Goal: Transaction & Acquisition: Purchase product/service

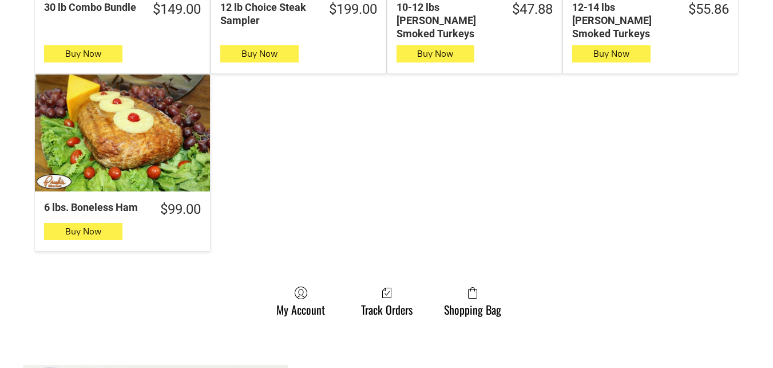
scroll to position [1259, 0]
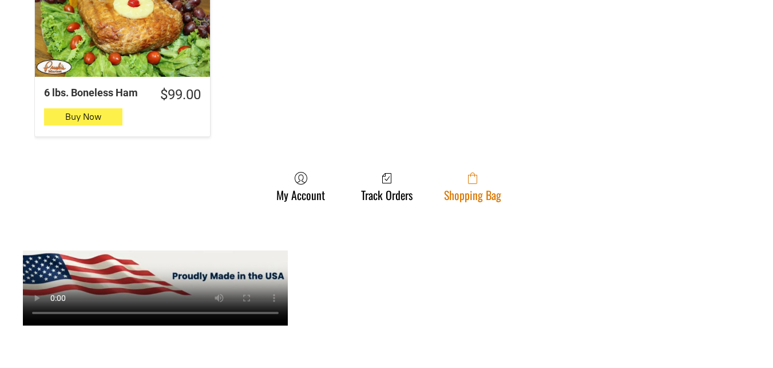
click at [491, 180] on link "Shopping Bag" at bounding box center [473, 186] width 69 height 30
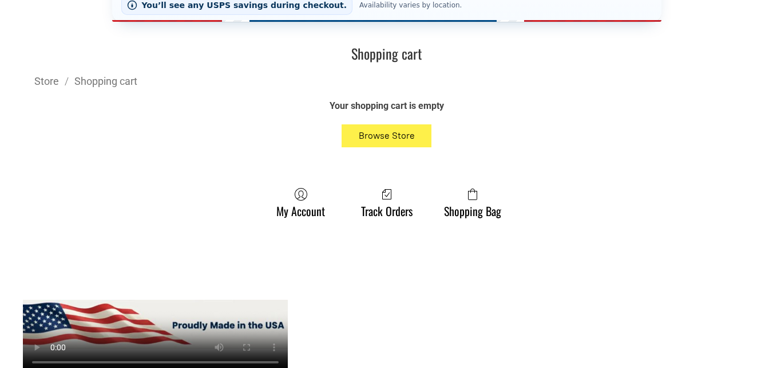
scroll to position [458, 0]
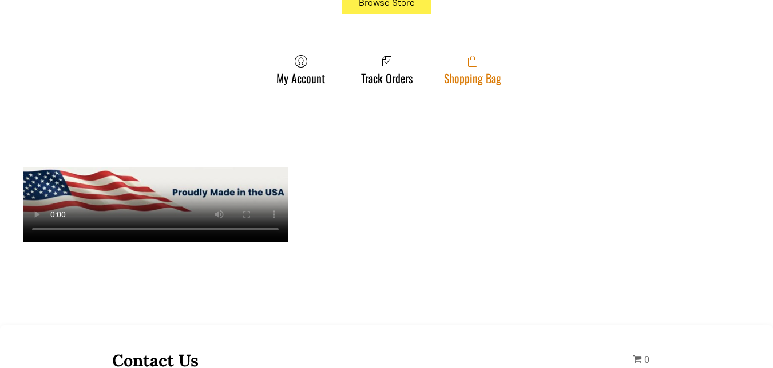
click at [442, 66] on link "Shopping Bag" at bounding box center [473, 69] width 69 height 30
click at [450, 75] on link "Shopping Bag" at bounding box center [473, 69] width 69 height 30
click at [457, 76] on link "Shopping Bag" at bounding box center [473, 69] width 69 height 30
